Goal: Task Accomplishment & Management: Manage account settings

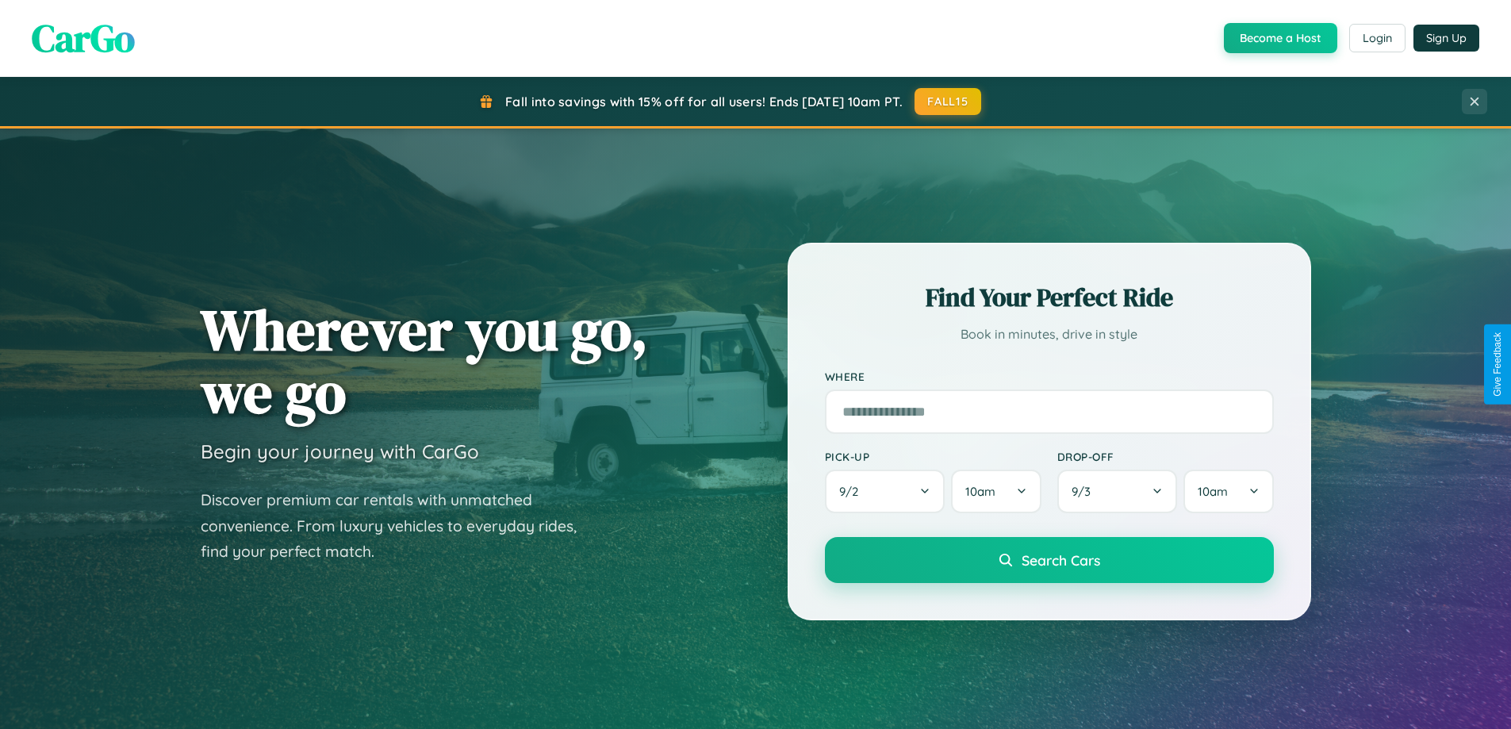
scroll to position [684, 0]
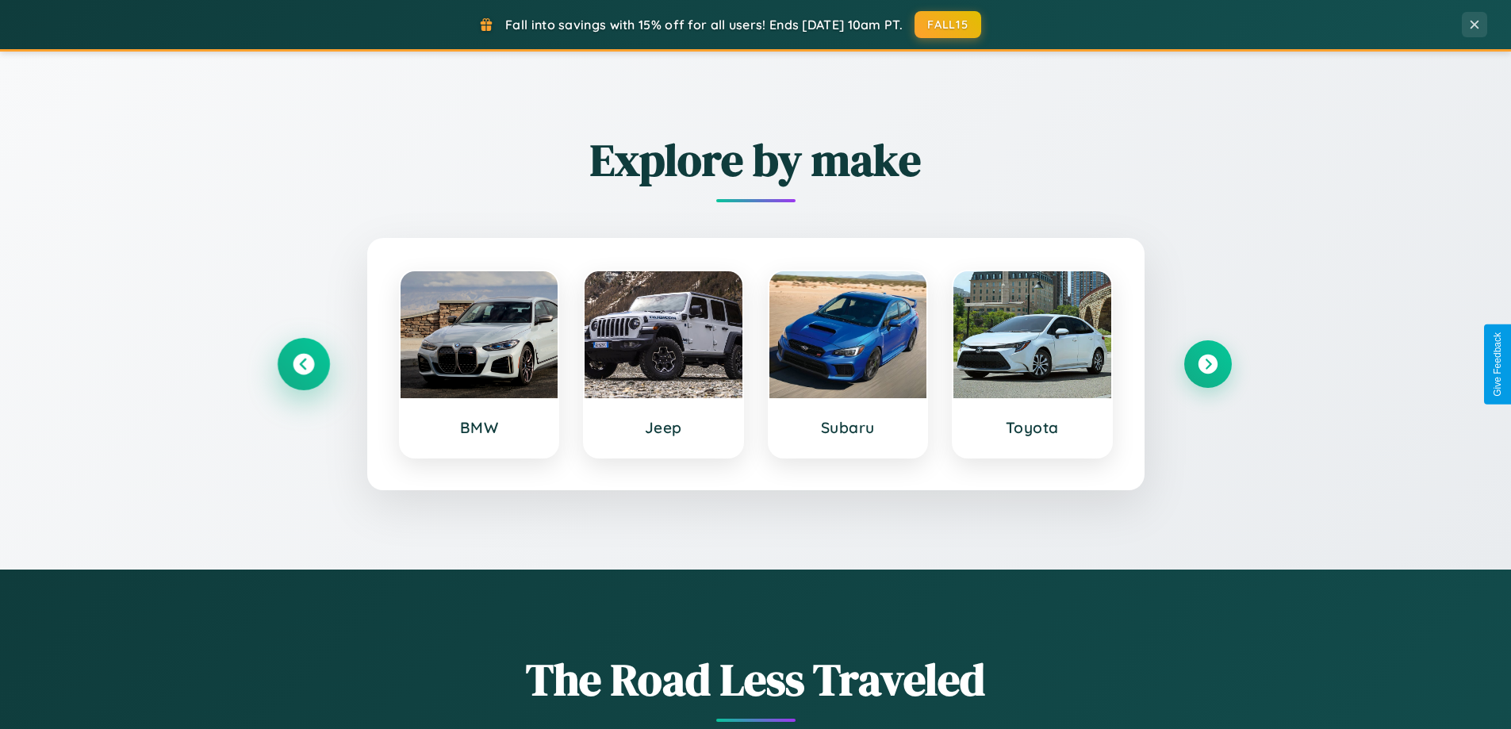
click at [303, 364] on icon at bounding box center [303, 364] width 21 height 21
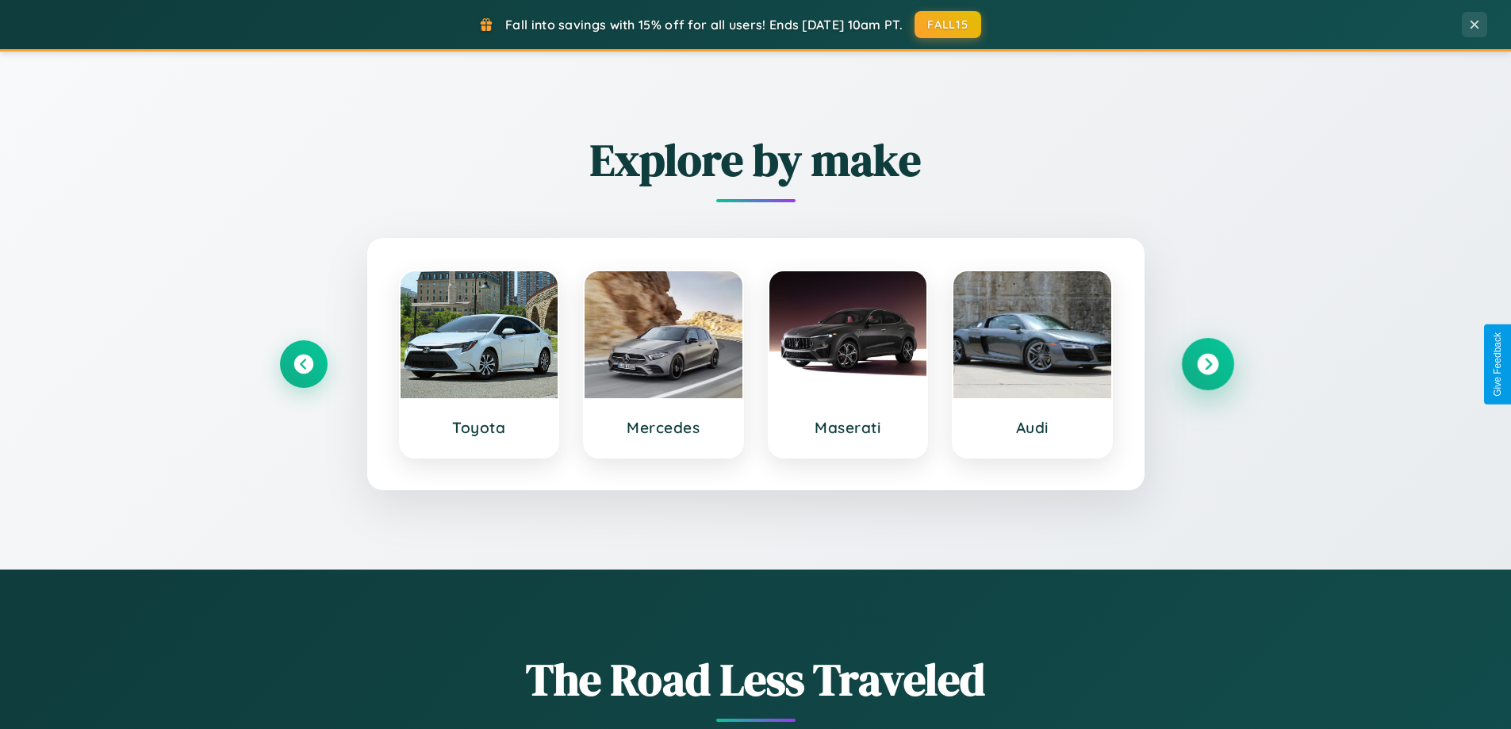
click at [1207, 364] on icon at bounding box center [1207, 364] width 21 height 21
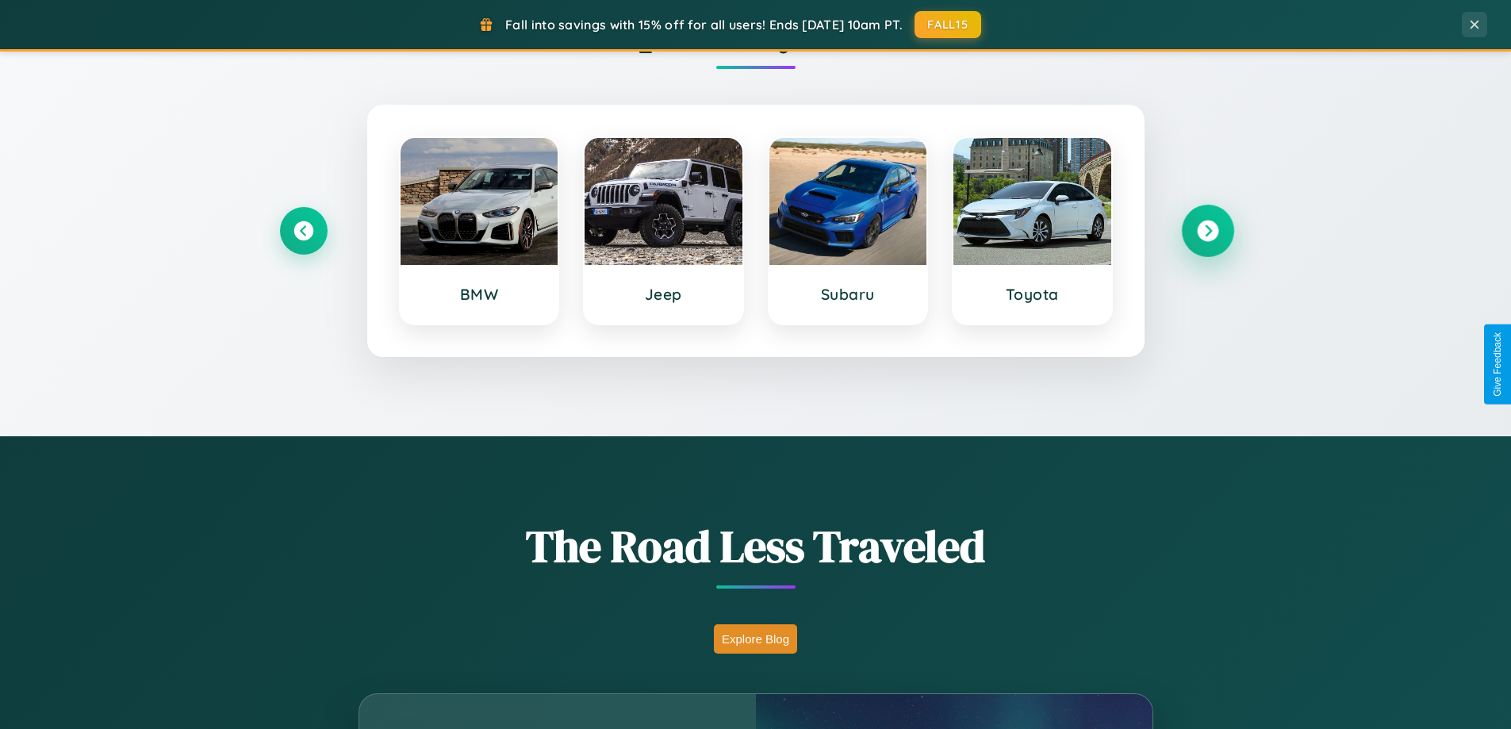
scroll to position [3052, 0]
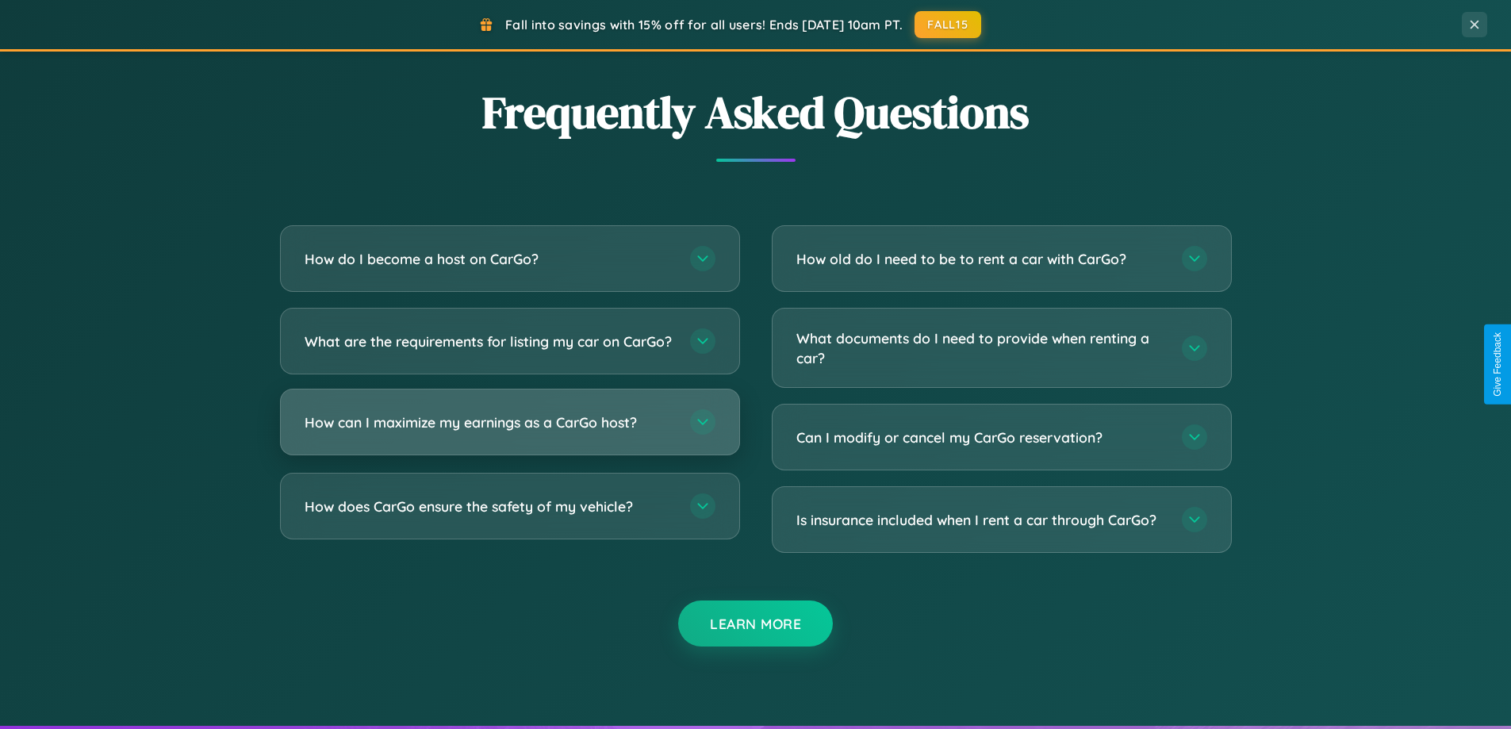
click at [509, 432] on h3 "How can I maximize my earnings as a CarGo host?" at bounding box center [490, 422] width 370 height 20
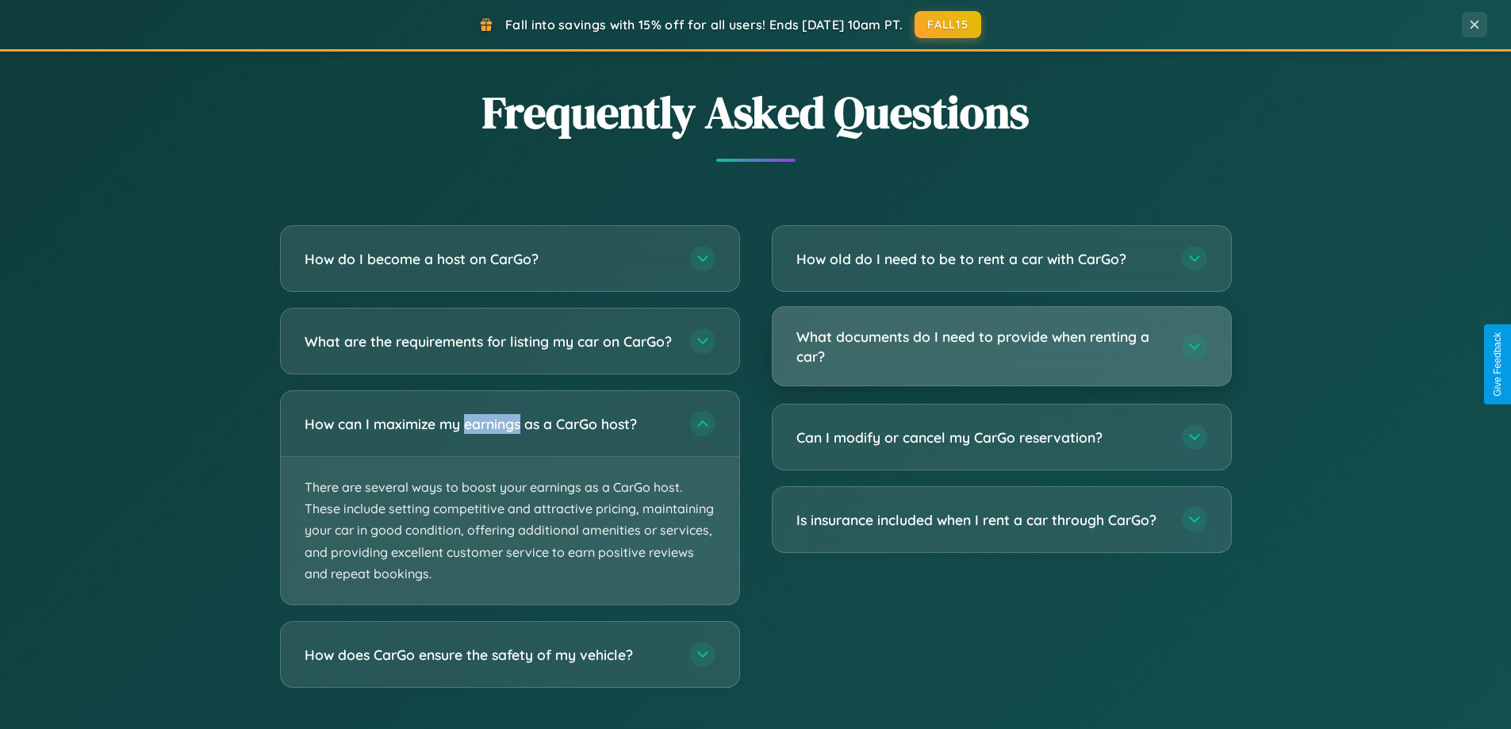
click at [1001, 347] on h3 "What documents do I need to provide when renting a car?" at bounding box center [981, 346] width 370 height 39
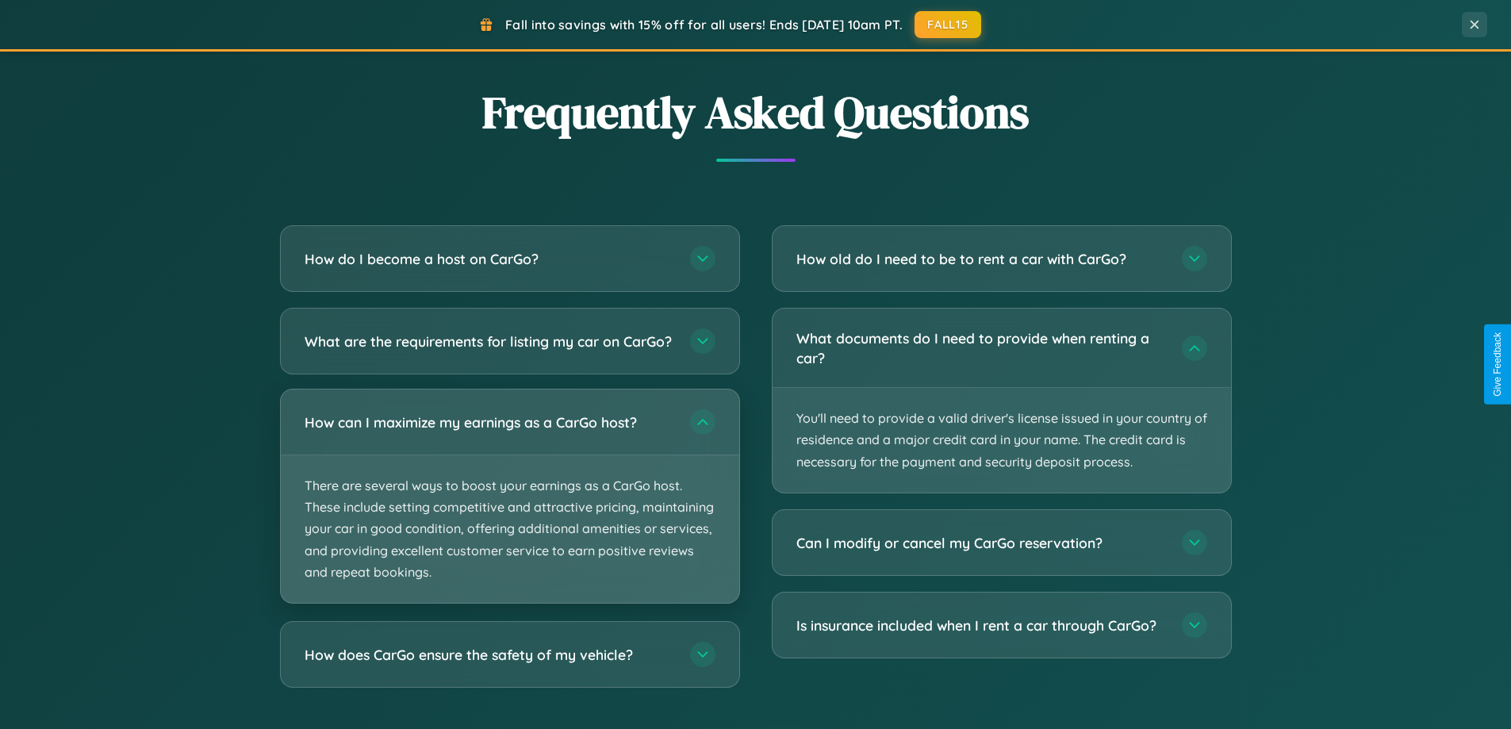
click at [509, 510] on p "There are several ways to boost your earnings as a CarGo host. These include se…" at bounding box center [510, 529] width 458 height 148
click at [509, 509] on p "There are several ways to boost your earnings as a CarGo host. These include se…" at bounding box center [510, 529] width 458 height 148
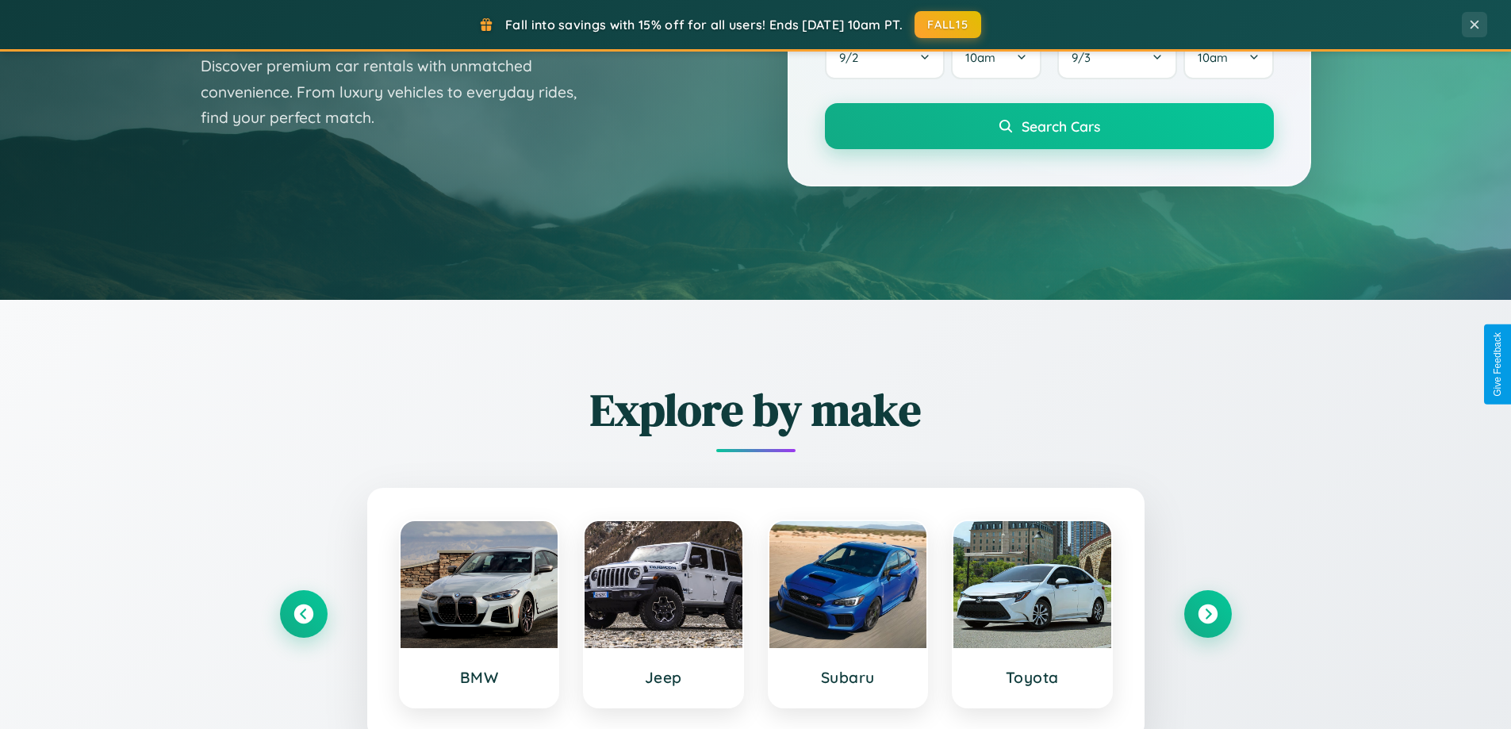
scroll to position [0, 0]
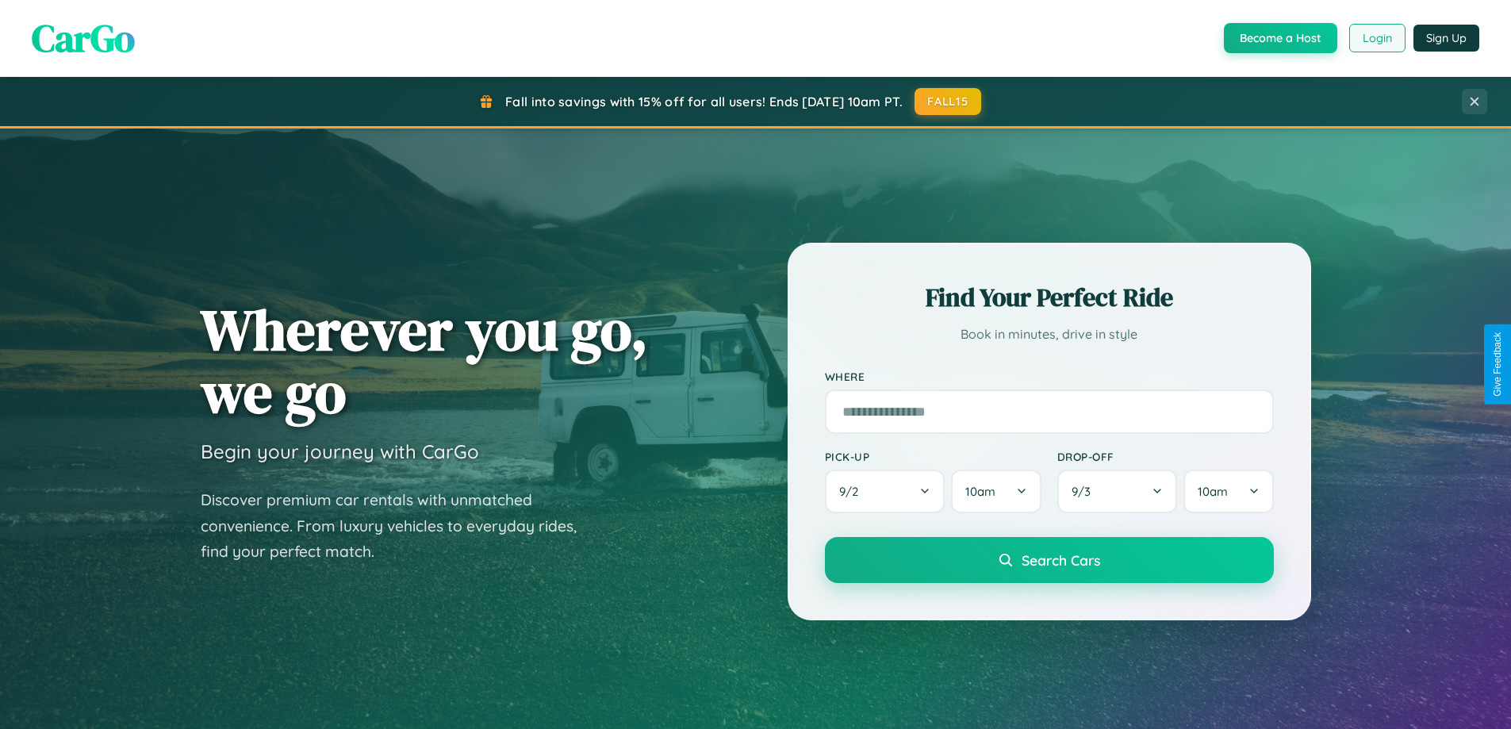
click at [1376, 38] on button "Login" at bounding box center [1377, 38] width 56 height 29
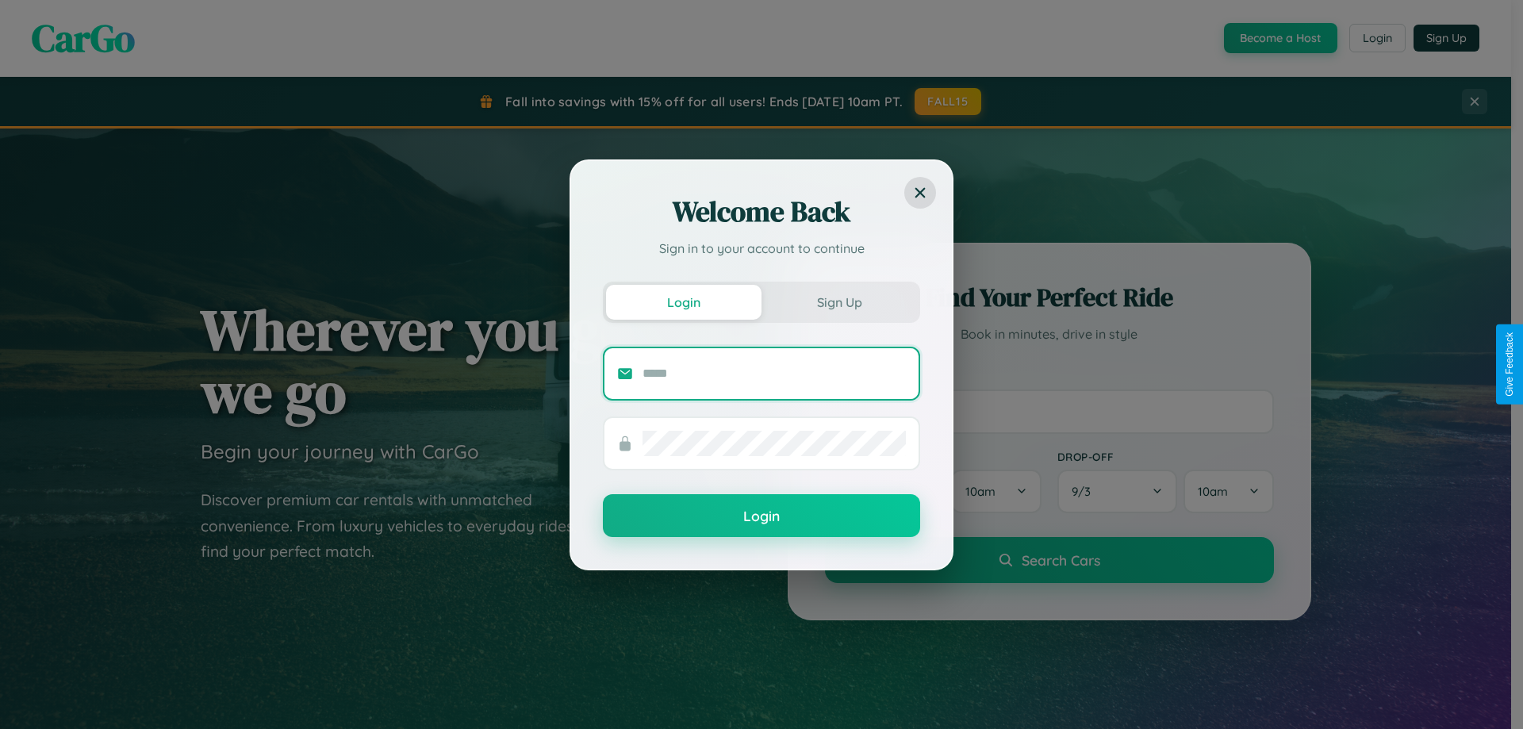
click at [774, 373] on input "text" at bounding box center [773, 373] width 263 height 25
type input "**********"
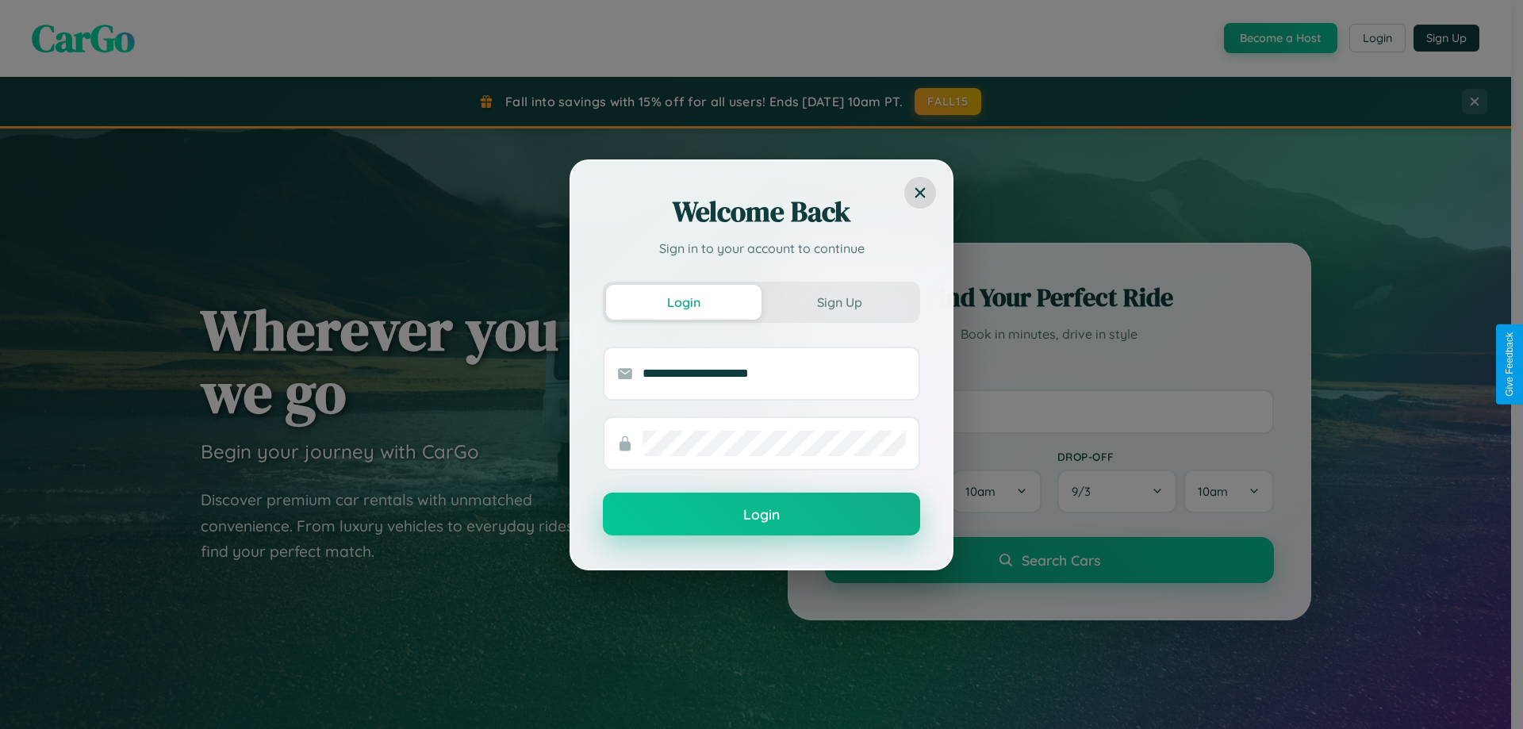
click at [761, 515] on button "Login" at bounding box center [761, 513] width 317 height 43
